Goal: Task Accomplishment & Management: Use online tool/utility

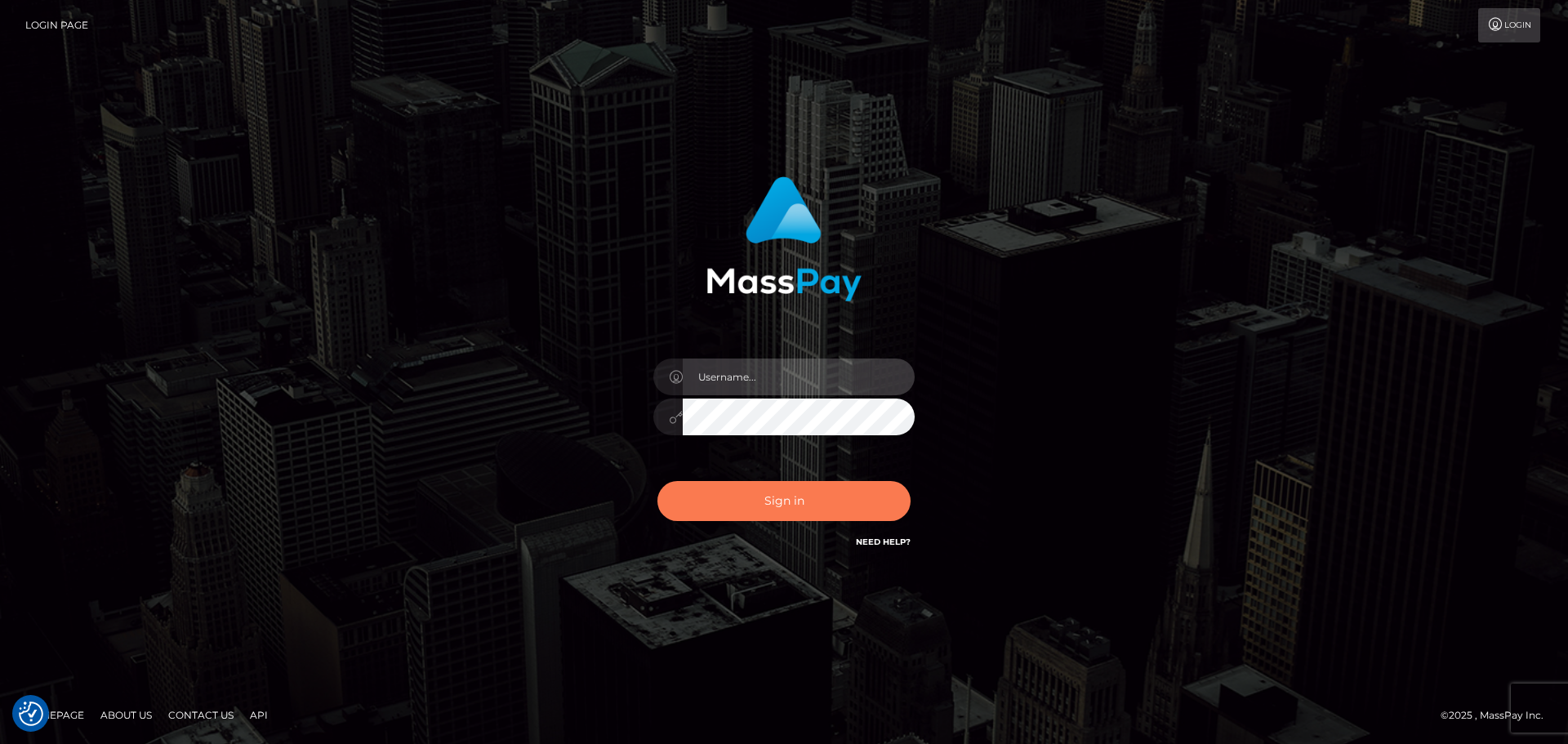
type input "vikki.jenkins"
click at [788, 494] on button "Sign in" at bounding box center [784, 501] width 253 height 40
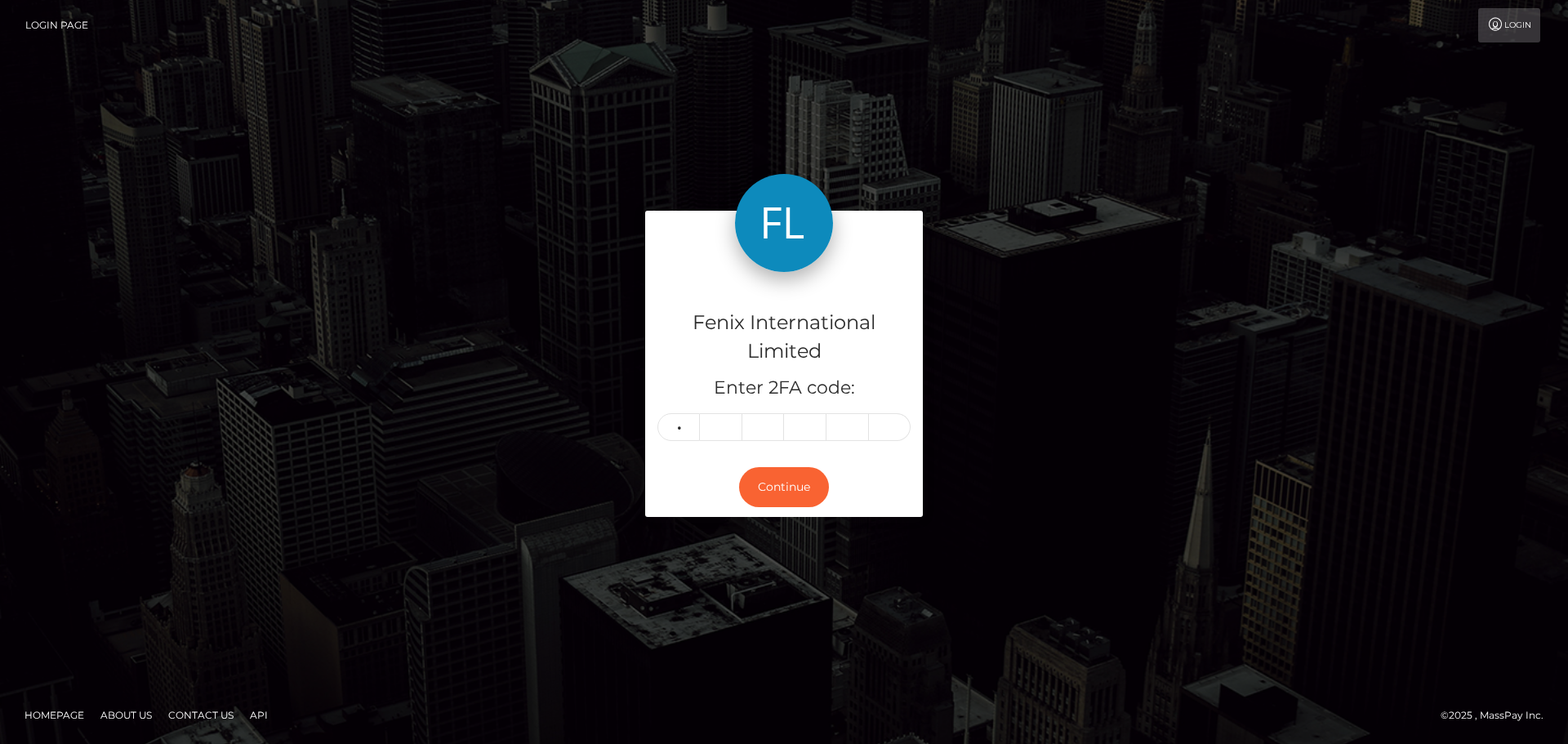
type input "8"
type input "1"
type input "5"
type input "6"
type input "5"
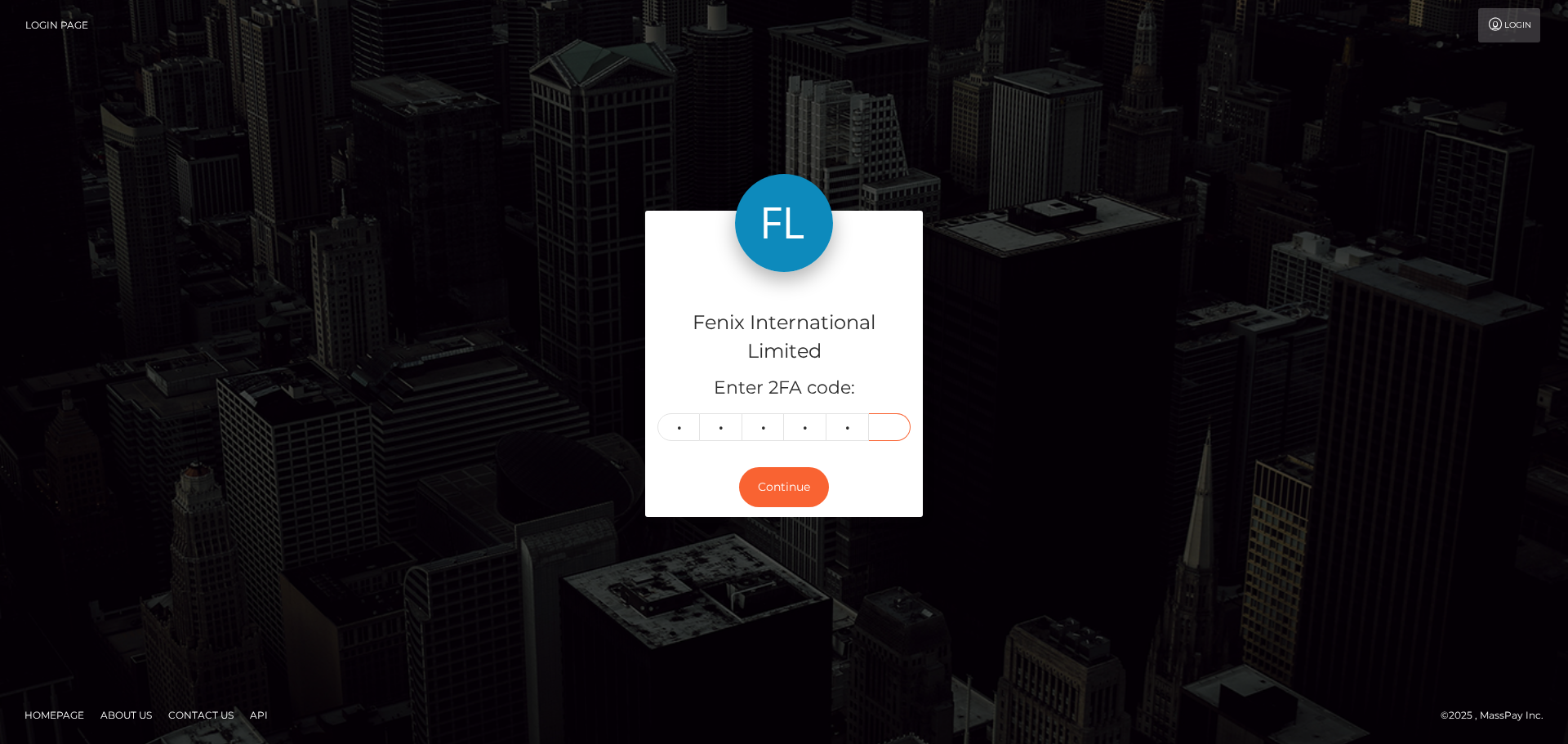
type input "6"
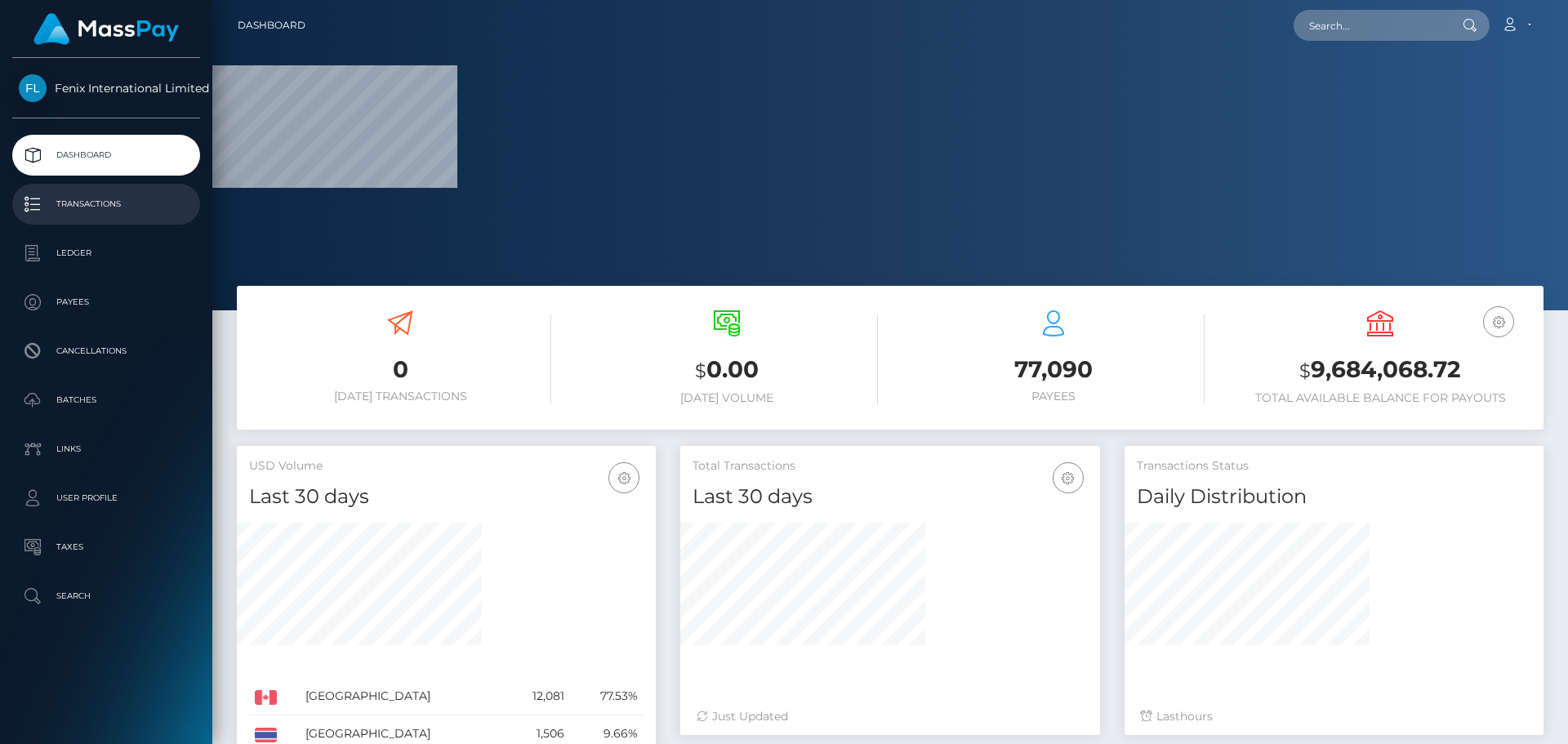
click at [80, 200] on p "Transactions" at bounding box center [106, 204] width 175 height 24
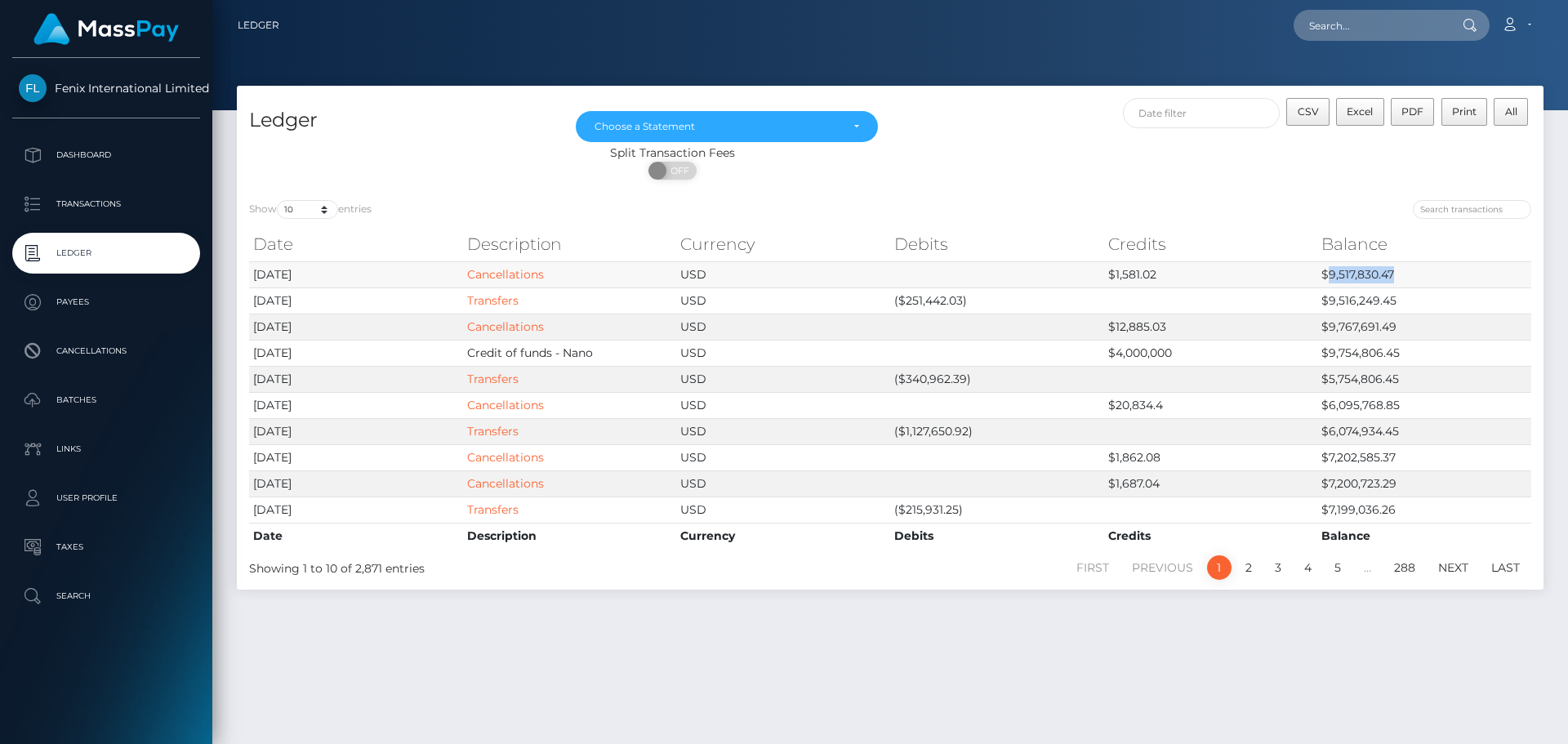
drag, startPoint x: 1325, startPoint y: 272, endPoint x: 1393, endPoint y: 272, distance: 68.0
click at [1393, 272] on td "$9,517,830.47" at bounding box center [1425, 275] width 214 height 26
copy td "9,517,830.47"
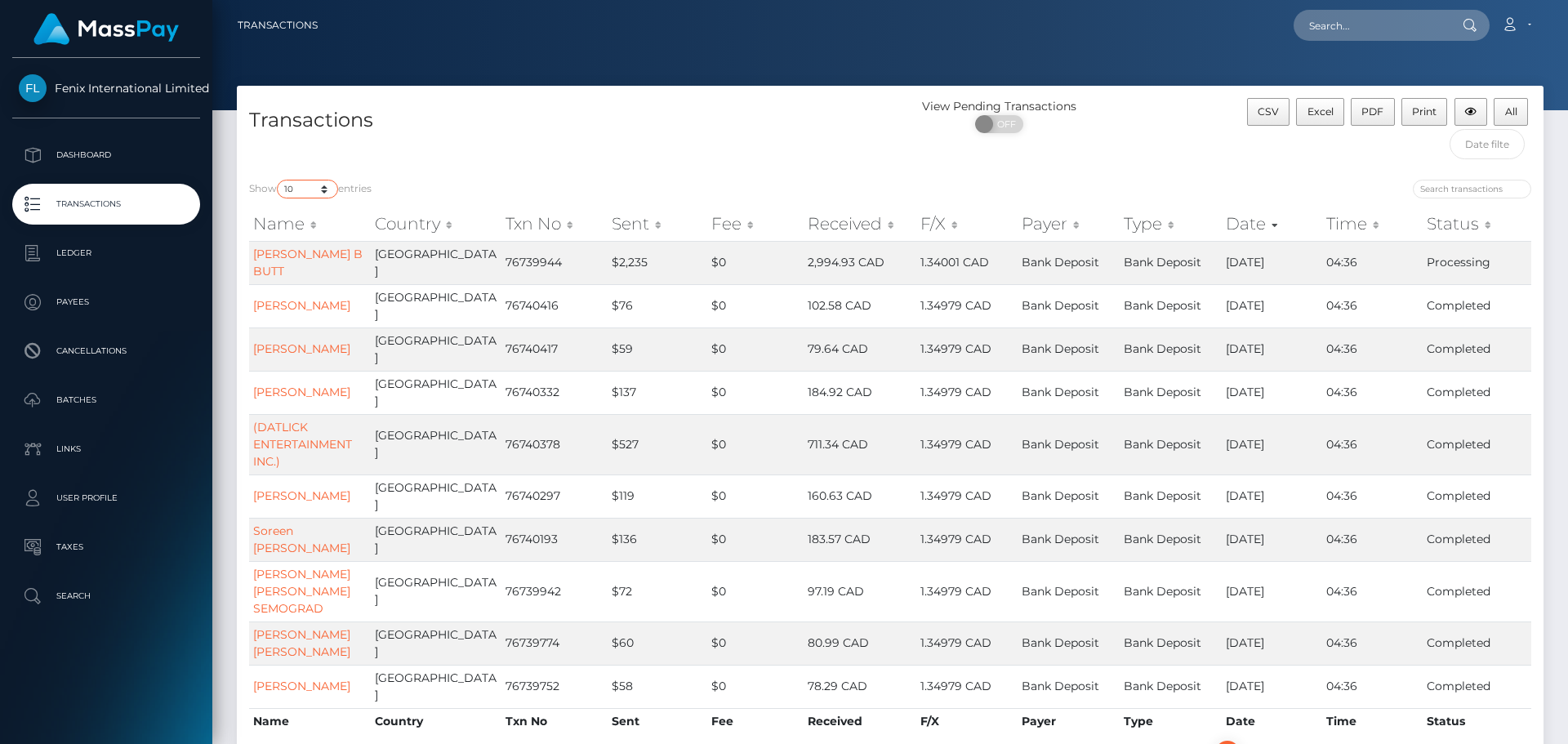
click at [325, 191] on select "10 25 50 100 250 500 1,000 3,500" at bounding box center [307, 189] width 61 height 19
select select "3500"
click at [278, 180] on select "10 25 50 100 250 500 1,000 3,500" at bounding box center [307, 189] width 61 height 19
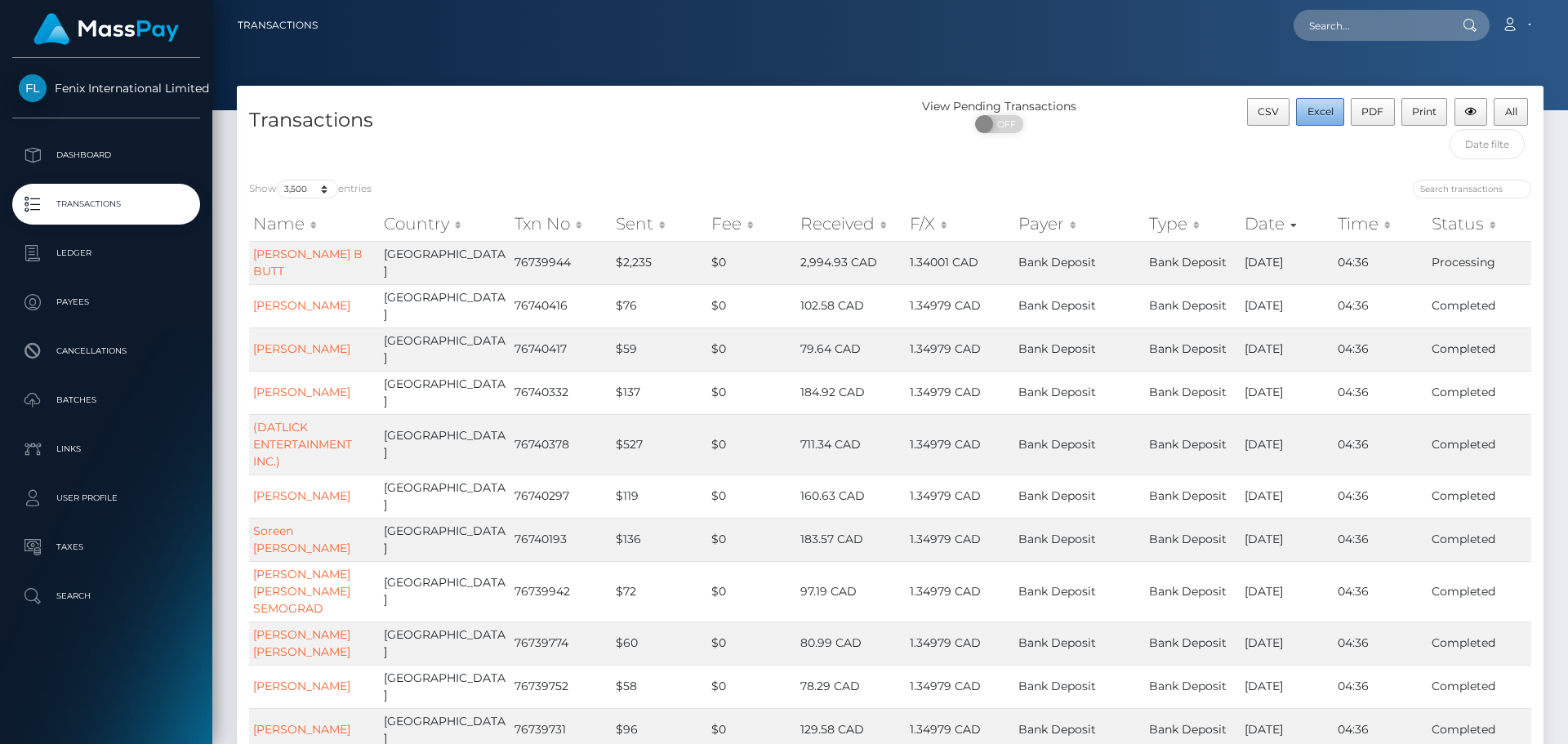
click at [1315, 112] on span "Excel" at bounding box center [1321, 111] width 26 height 12
click at [71, 253] on p "Ledger" at bounding box center [106, 253] width 175 height 24
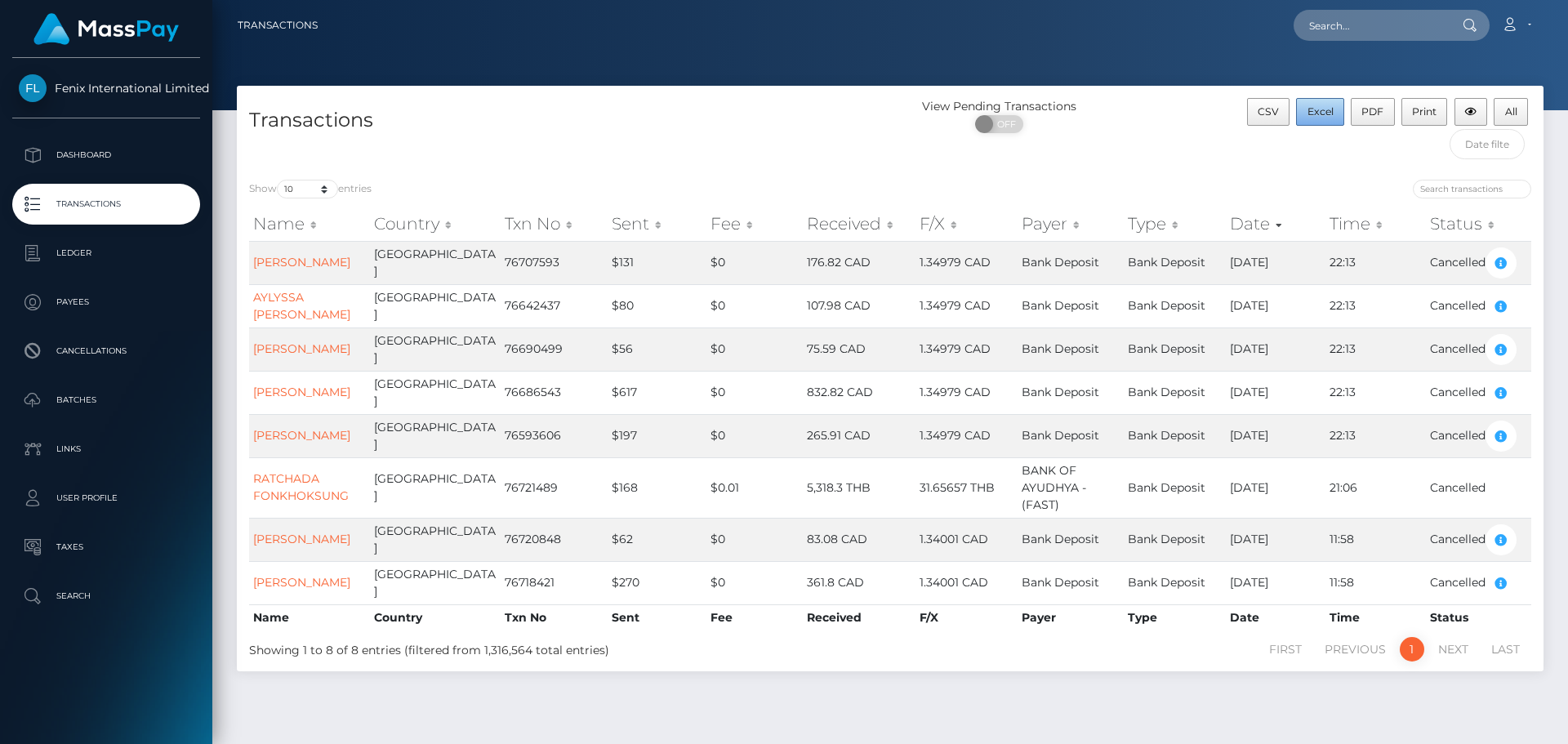
click at [1329, 113] on span "Excel" at bounding box center [1321, 111] width 26 height 12
click at [1325, 112] on span "Excel" at bounding box center [1321, 111] width 26 height 12
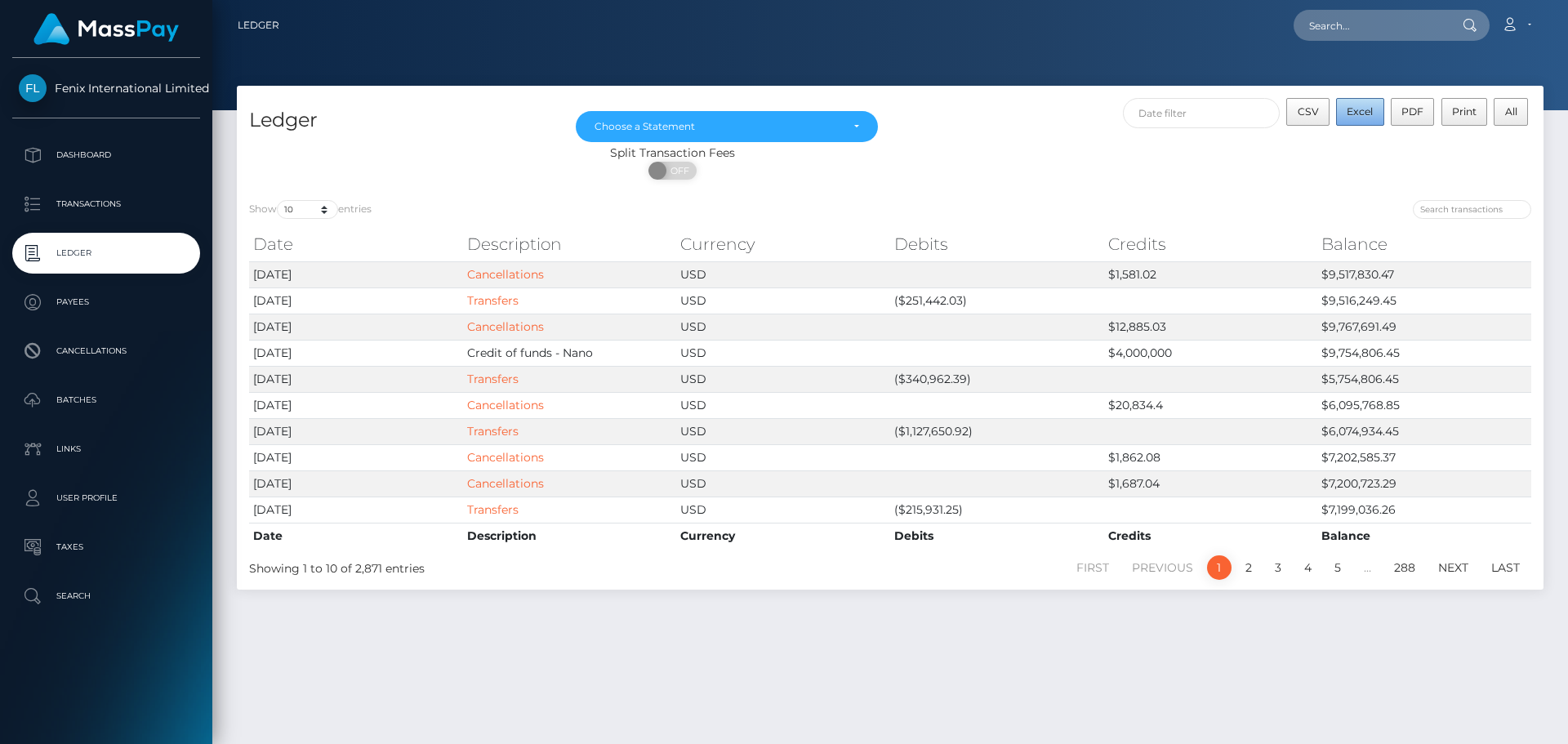
click at [1363, 113] on span "Excel" at bounding box center [1360, 111] width 26 height 12
click at [1523, 18] on link "Account" at bounding box center [1516, 25] width 48 height 35
click at [1457, 101] on link "Logout" at bounding box center [1478, 105] width 131 height 30
